Goal: Information Seeking & Learning: Compare options

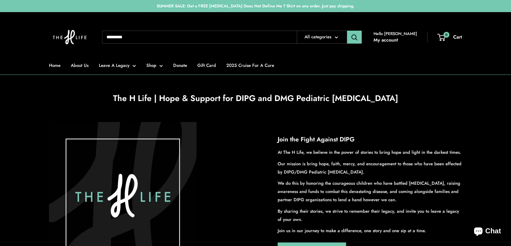
click at [122, 36] on input "Search..." at bounding box center [199, 37] width 195 height 13
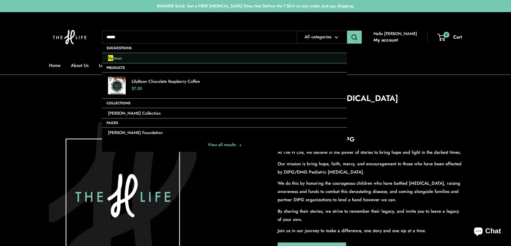
type input "****"
click at [127, 58] on link "lily bean" at bounding box center [224, 58] width 245 height 11
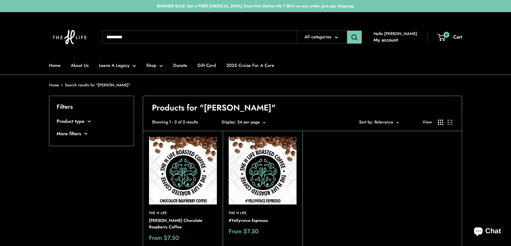
scroll to position [27, 0]
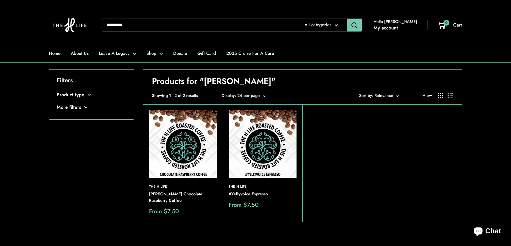
click at [0, 0] on img at bounding box center [0, 0] width 0 height 0
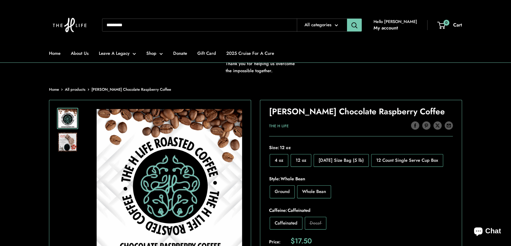
scroll to position [53, 0]
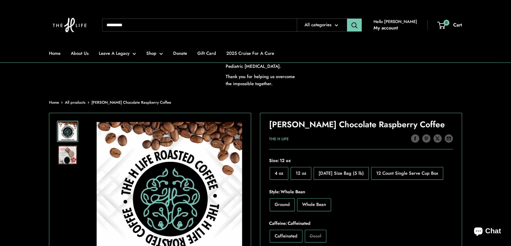
click at [68, 153] on img at bounding box center [67, 155] width 19 height 19
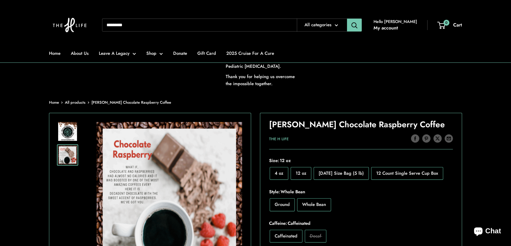
click at [68, 134] on img at bounding box center [67, 131] width 19 height 19
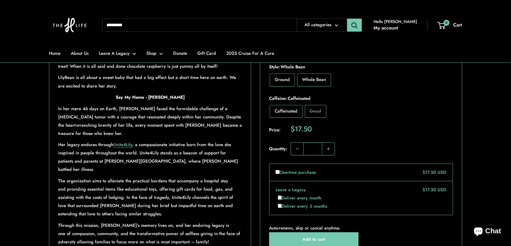
scroll to position [322, 0]
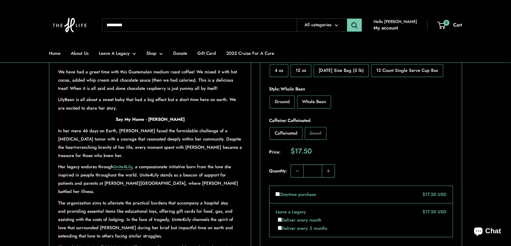
click at [253, 141] on div "Roll over image to zoom in Click on image to zoom / Lily Bean Chocolate Raspber…" at bounding box center [255, 77] width 413 height 464
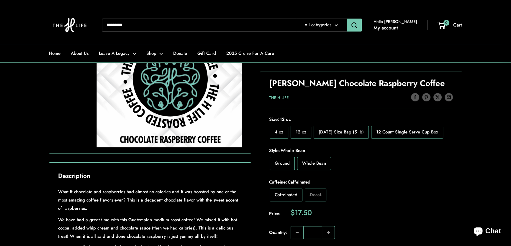
scroll to position [134, 0]
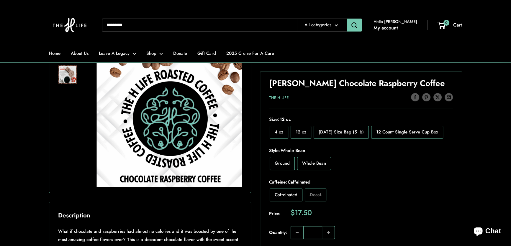
click at [150, 24] on input "Search..." at bounding box center [199, 25] width 195 height 13
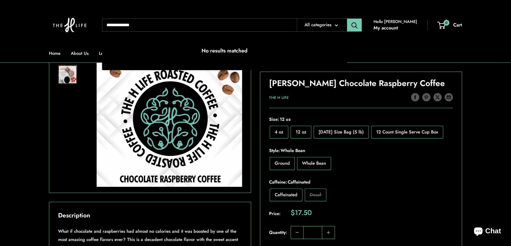
type input "**********"
click at [347, 19] on button "Search" at bounding box center [354, 25] width 15 height 13
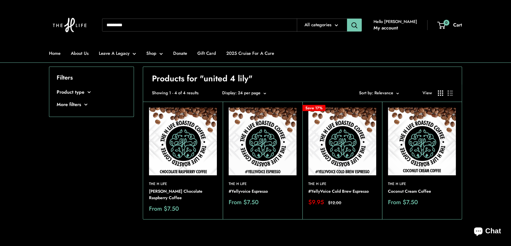
scroll to position [53, 0]
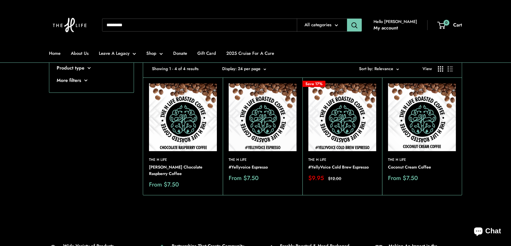
click at [263, 115] on img at bounding box center [263, 118] width 68 height 68
click at [0, 0] on img at bounding box center [0, 0] width 0 height 0
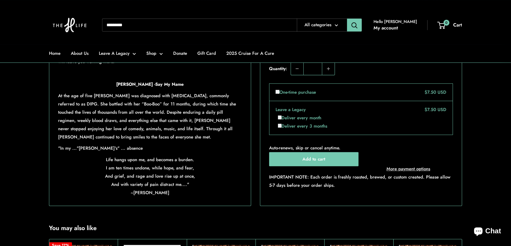
scroll to position [322, 0]
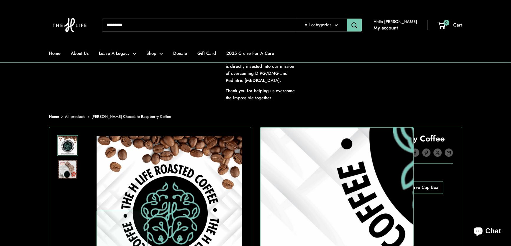
scroll to position [80, 0]
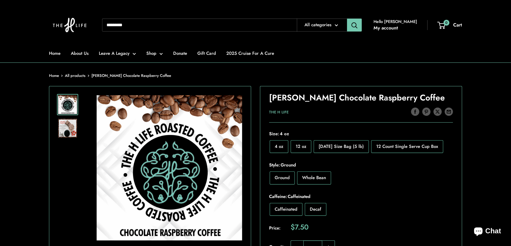
click at [68, 130] on img at bounding box center [67, 128] width 19 height 19
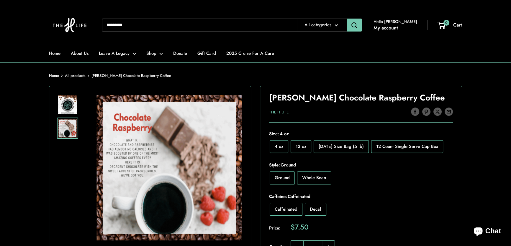
click at [80, 192] on div "Roll over image to zoom in Click on image to zoom /" at bounding box center [150, 166] width 187 height 148
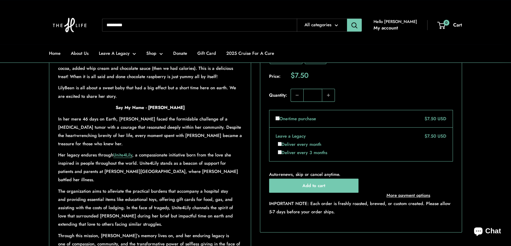
scroll to position [349, 0]
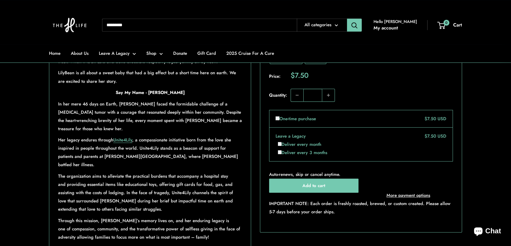
click at [255, 183] on div "Roll over image to zoom in Click on image to zoom / Lily Bean Chocolate Raspber…" at bounding box center [255, 50] width 413 height 464
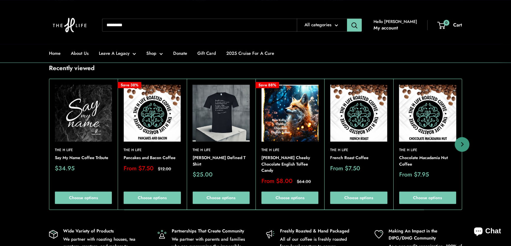
scroll to position [751, 0]
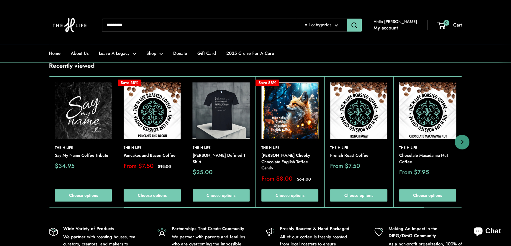
click at [301, 134] on img at bounding box center [290, 110] width 57 height 57
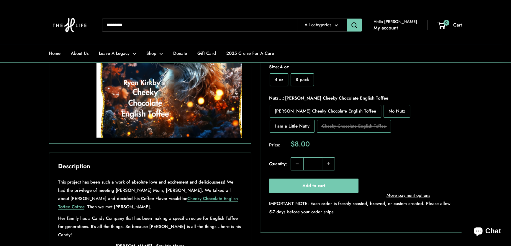
scroll to position [215, 0]
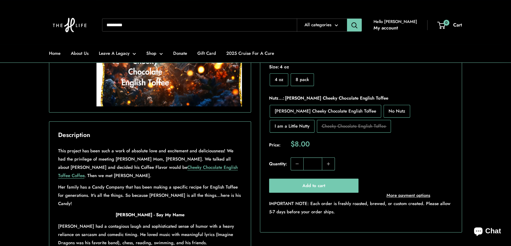
click at [148, 27] on input "Search..." at bounding box center [199, 25] width 195 height 13
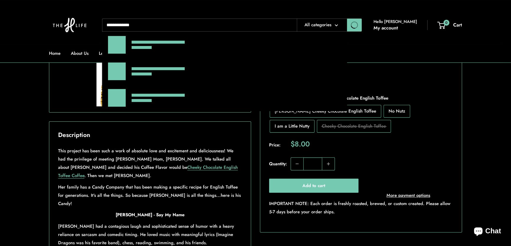
type input "**********"
click at [347, 19] on button "Search" at bounding box center [354, 25] width 15 height 13
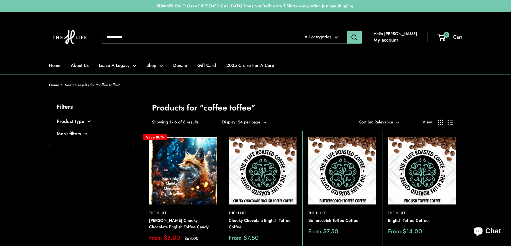
click at [177, 184] on img at bounding box center [183, 171] width 68 height 68
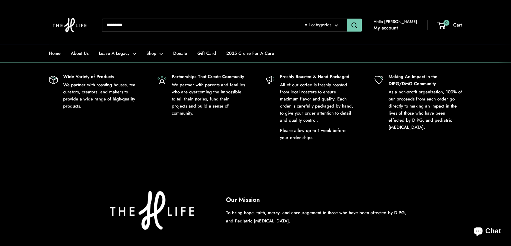
scroll to position [939, 0]
